Goal: Navigation & Orientation: Find specific page/section

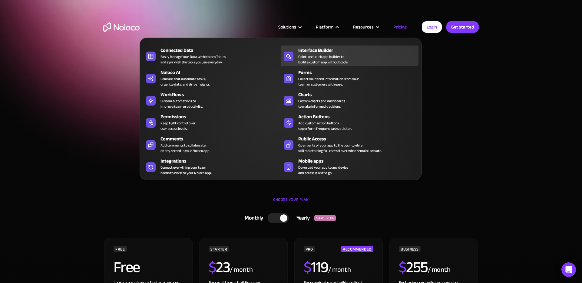
click at [337, 58] on div "Point-and-click app builder to build a custom app without code." at bounding box center [323, 59] width 50 height 11
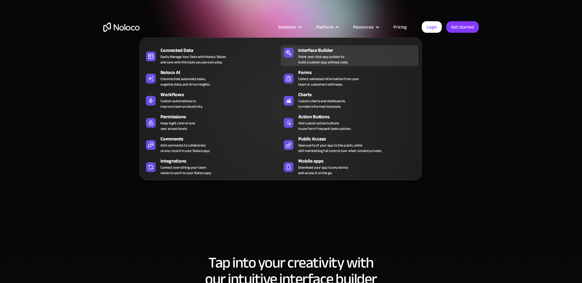
click at [289, 51] on icon at bounding box center [289, 53] width 10 height 6
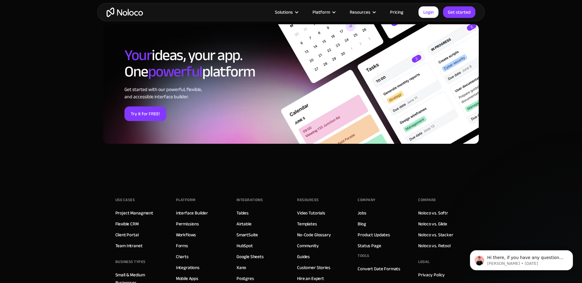
scroll to position [2000, 0]
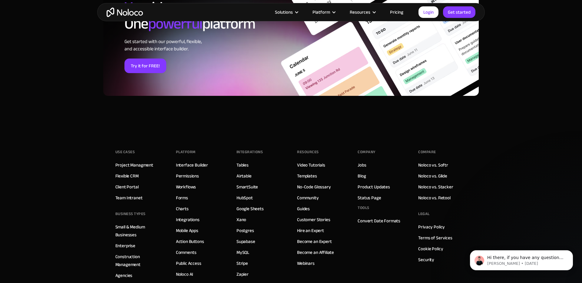
click at [393, 12] on link "Pricing" at bounding box center [397, 12] width 28 height 8
